Goal: Information Seeking & Learning: Check status

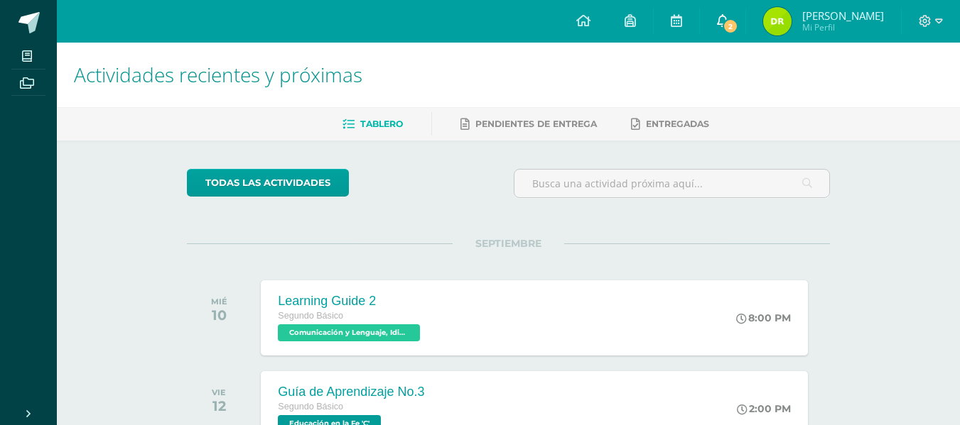
click at [738, 21] on span "2" at bounding box center [730, 26] width 16 height 16
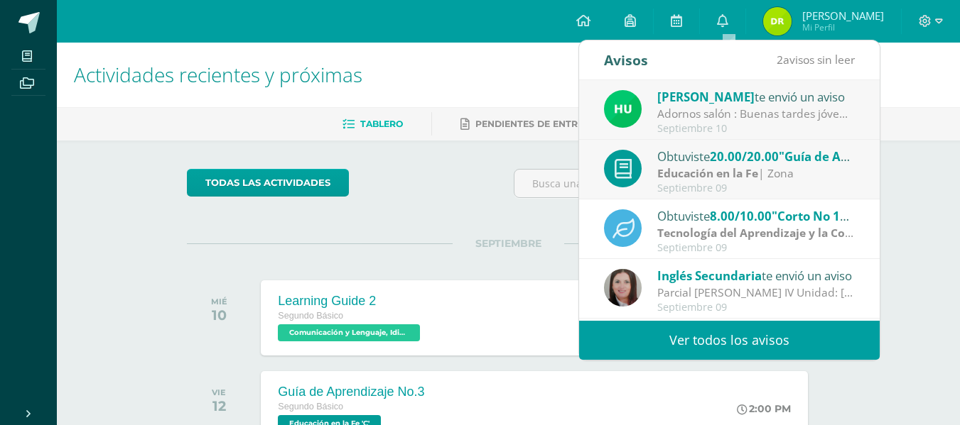
click at [761, 331] on link "Ver todos los avisos" at bounding box center [729, 340] width 300 height 39
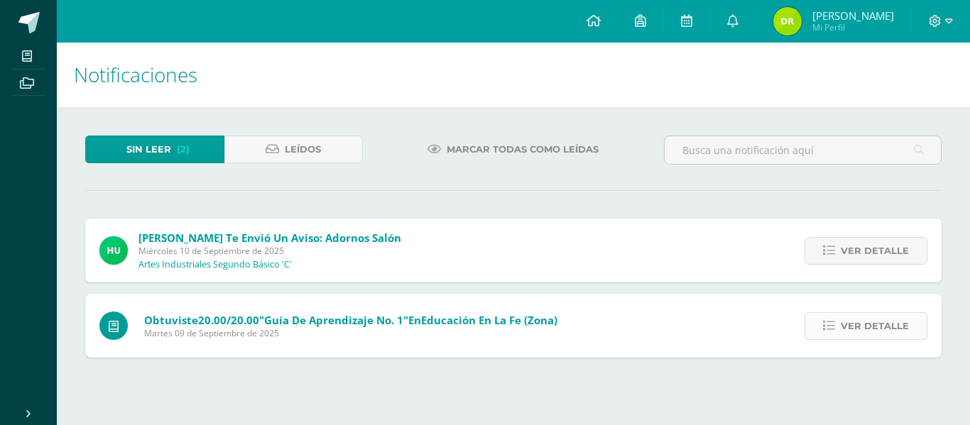
click at [867, 330] on span "Ver detalle" at bounding box center [875, 326] width 68 height 26
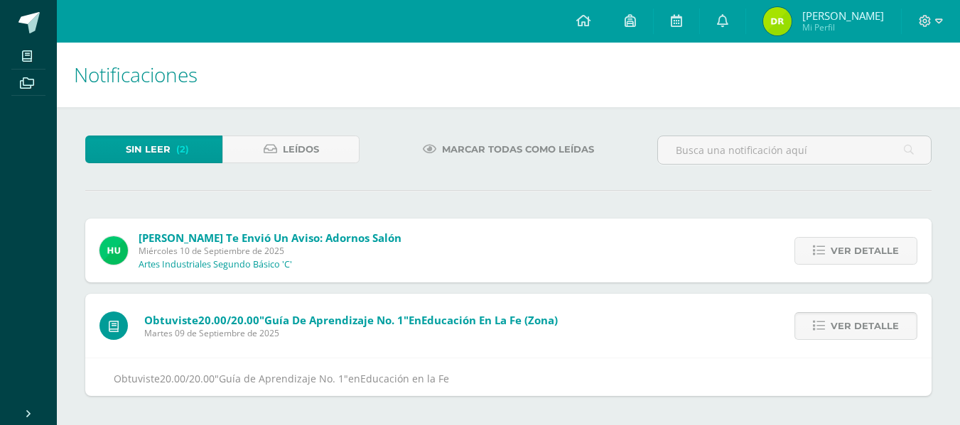
click at [867, 330] on span "Ver detalle" at bounding box center [864, 326] width 68 height 26
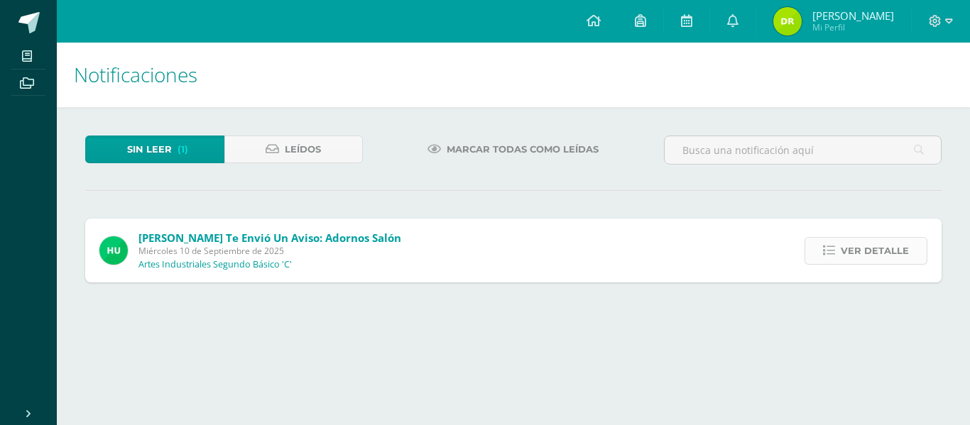
click at [869, 251] on span "Ver detalle" at bounding box center [875, 251] width 68 height 26
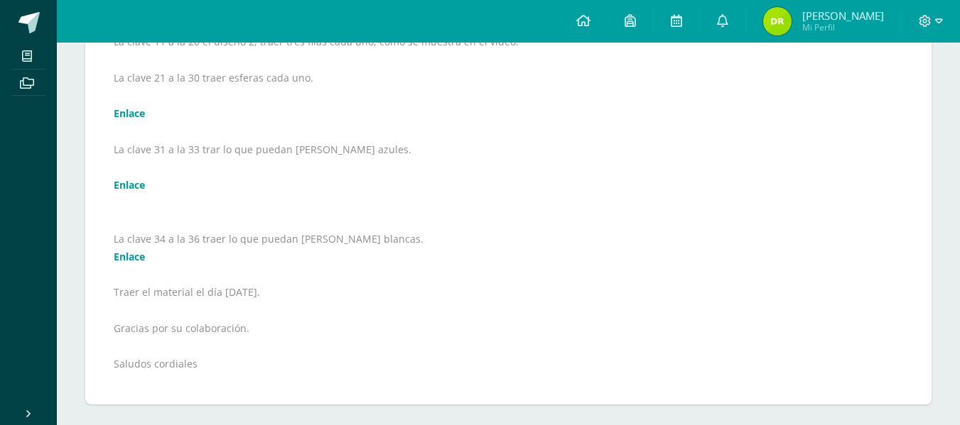
scroll to position [374, 0]
click at [123, 254] on link "Enlace" at bounding box center [129, 254] width 31 height 13
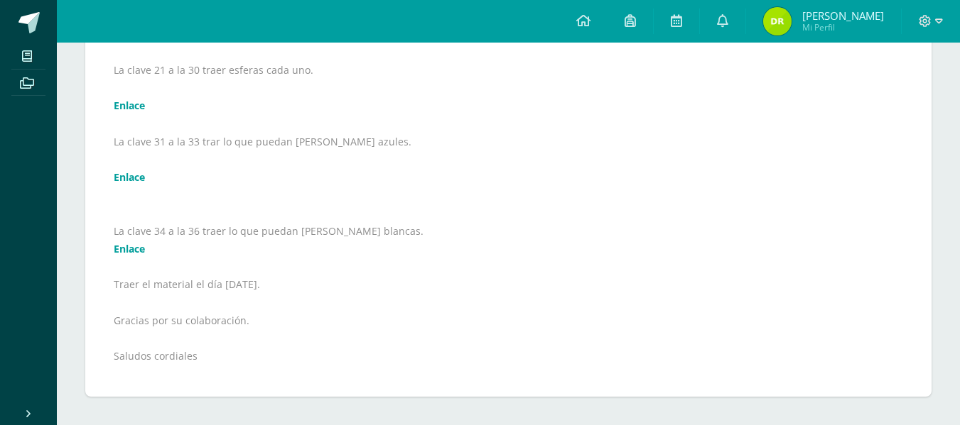
click at [129, 174] on link "Enlace" at bounding box center [129, 176] width 31 height 13
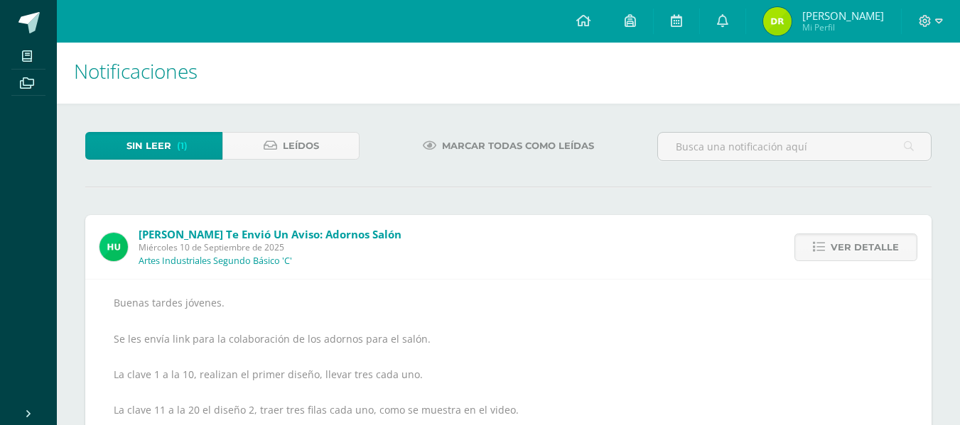
scroll to position [0, 0]
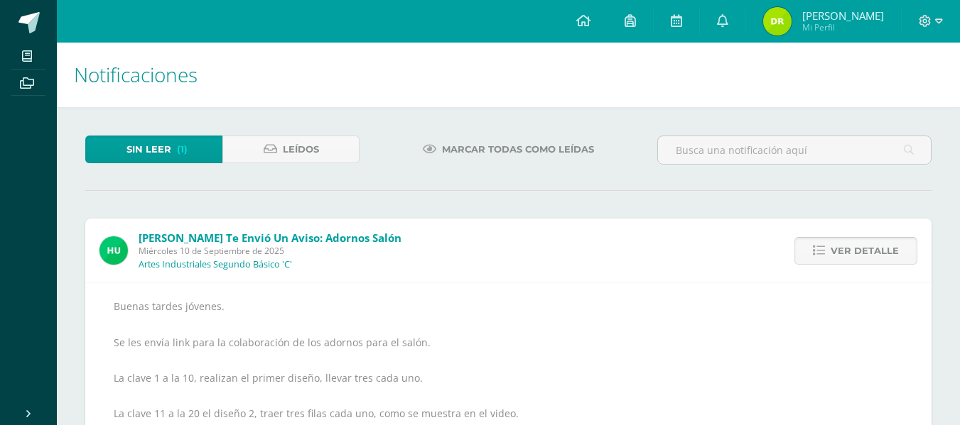
click at [848, 256] on span "Ver detalle" at bounding box center [864, 251] width 68 height 26
